Goal: Task Accomplishment & Management: Complete application form

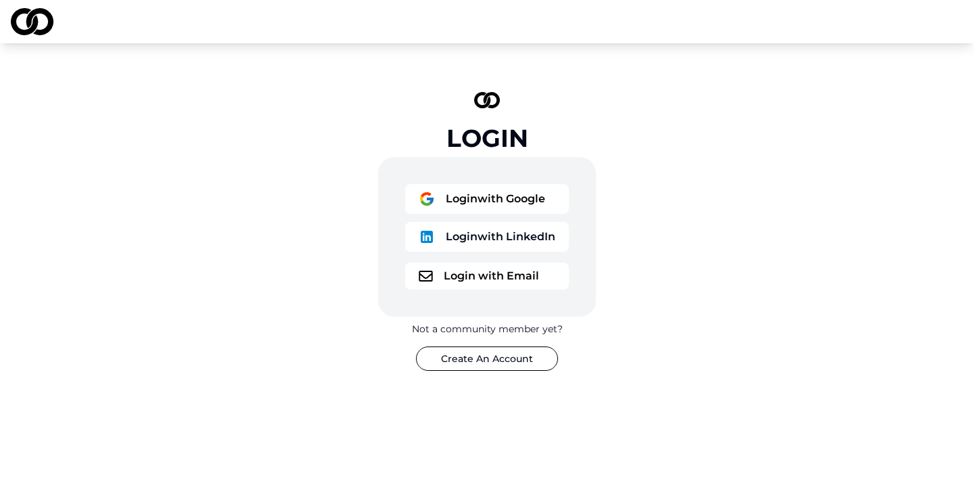
click at [504, 245] on button "Login with LinkedIn" at bounding box center [487, 237] width 164 height 30
